Goal: Task Accomplishment & Management: Manage account settings

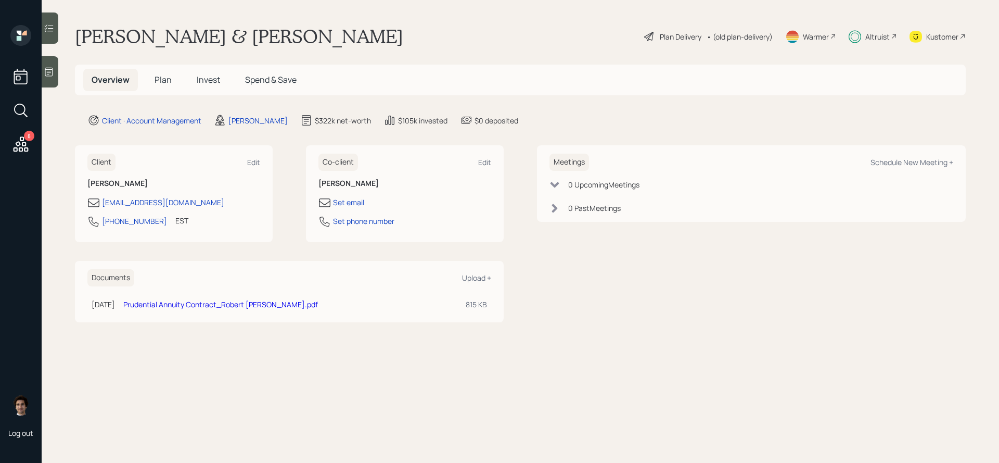
click at [30, 141] on icon at bounding box center [20, 144] width 19 height 19
click at [216, 74] on span "Invest" at bounding box center [208, 79] width 23 height 11
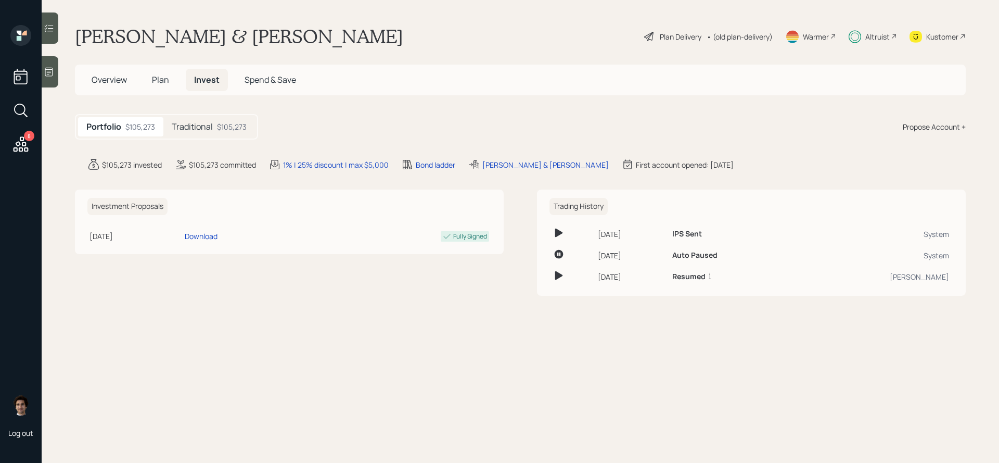
click at [200, 126] on h5 "Traditional" at bounding box center [192, 127] width 41 height 10
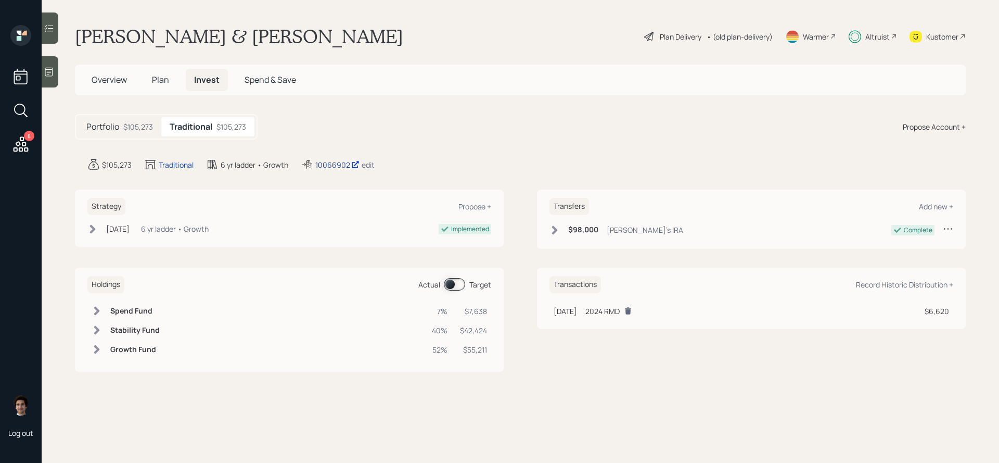
click at [323, 168] on div "10066902" at bounding box center [337, 164] width 44 height 11
click at [161, 84] on span "Plan" at bounding box center [160, 79] width 17 height 11
